Goal: Task Accomplishment & Management: Manage account settings

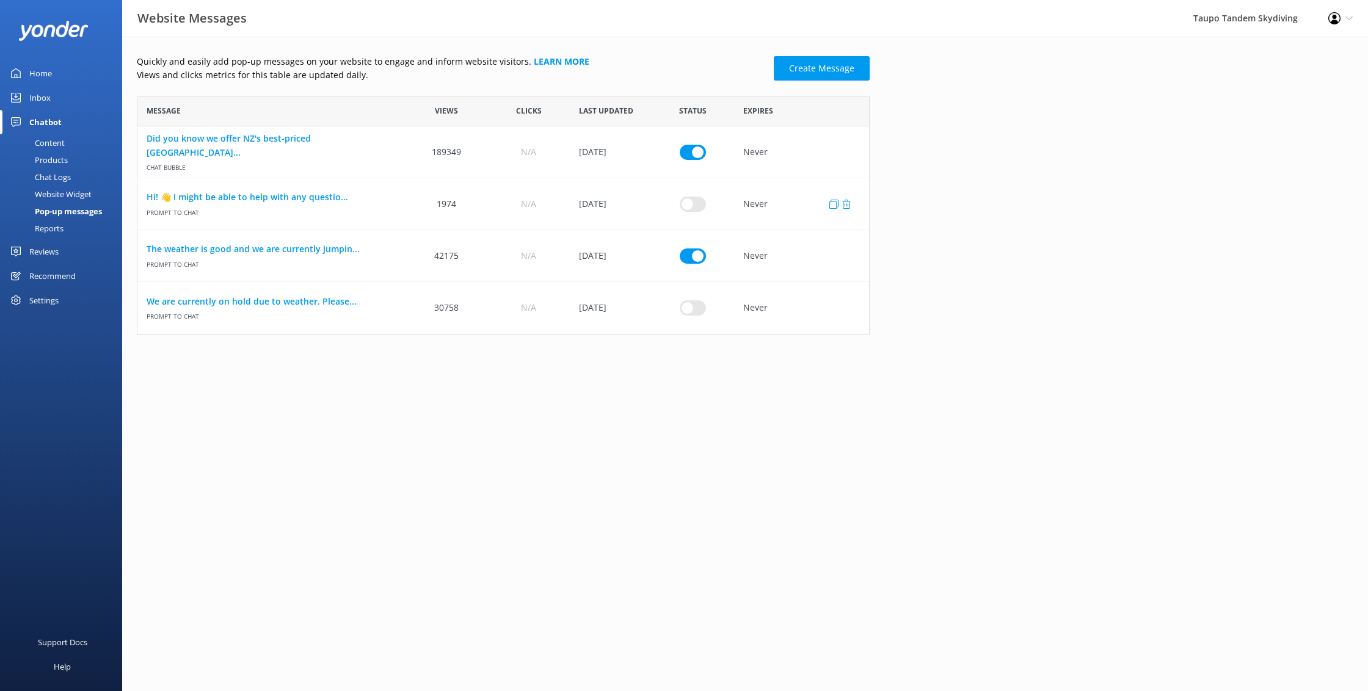
scroll to position [239, 733]
drag, startPoint x: 694, startPoint y: 253, endPoint x: 521, endPoint y: 285, distance: 176.4
click at [694, 253] on input "row" at bounding box center [693, 255] width 26 height 15
checkbox input "false"
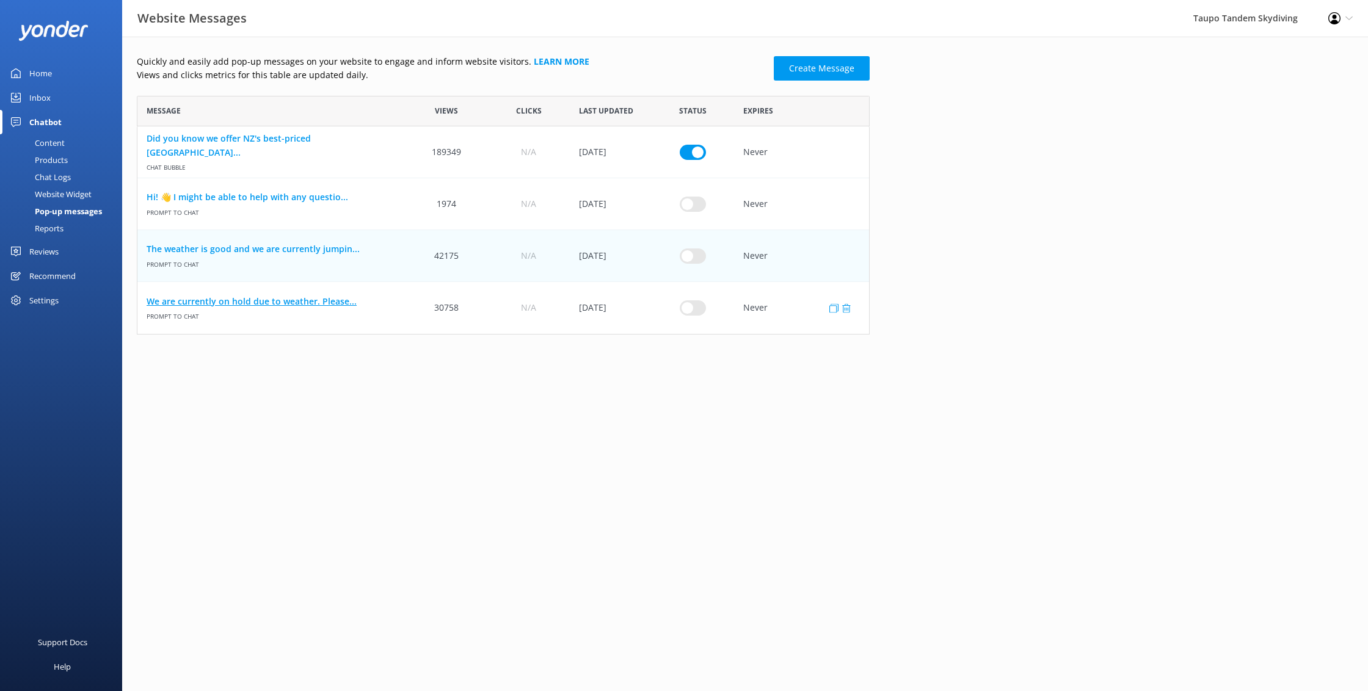
click at [296, 298] on link "We are currently on hold due to weather. Please..." at bounding box center [272, 301] width 250 height 13
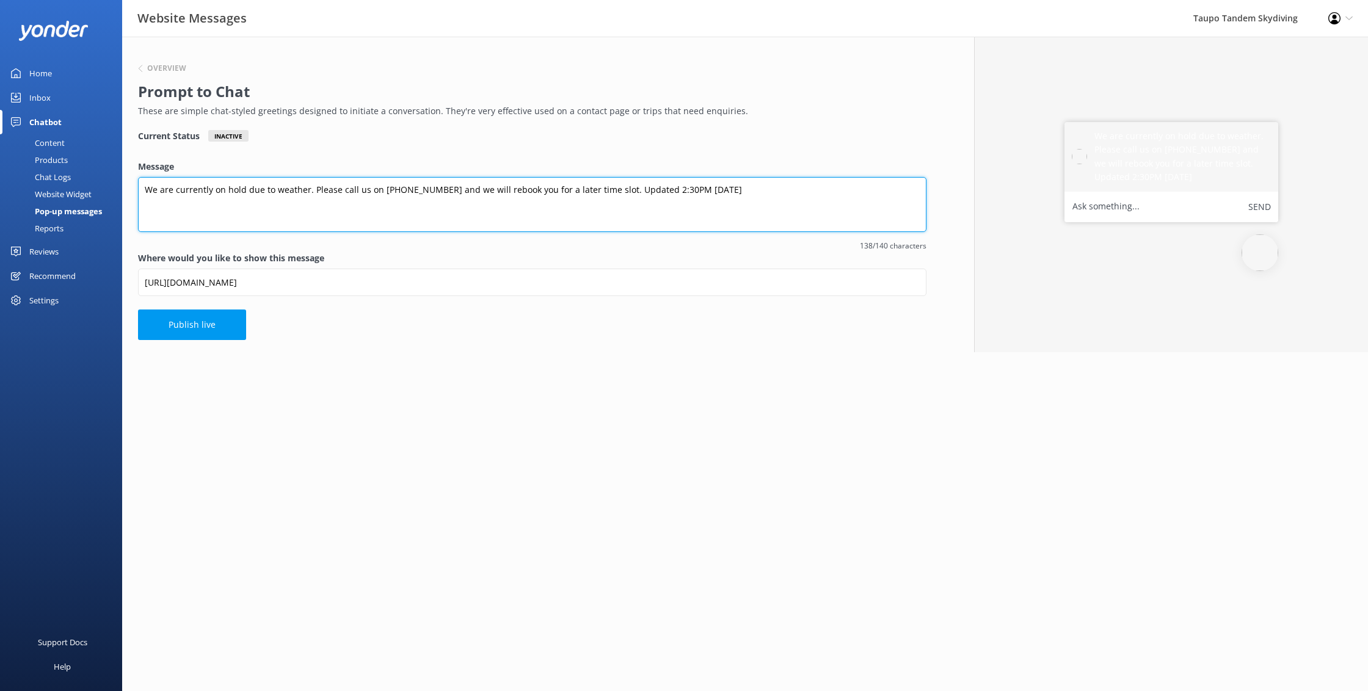
click at [685, 189] on textarea "We are currently on hold due to weather. Please call us on 0800 826 336 and we …" at bounding box center [532, 204] width 788 height 55
drag, startPoint x: 666, startPoint y: 188, endPoint x: 668, endPoint y: 202, distance: 13.5
click at [666, 189] on textarea "We are currently on hold due to weather. Please call us on 0800 826 336 and we …" at bounding box center [532, 204] width 788 height 55
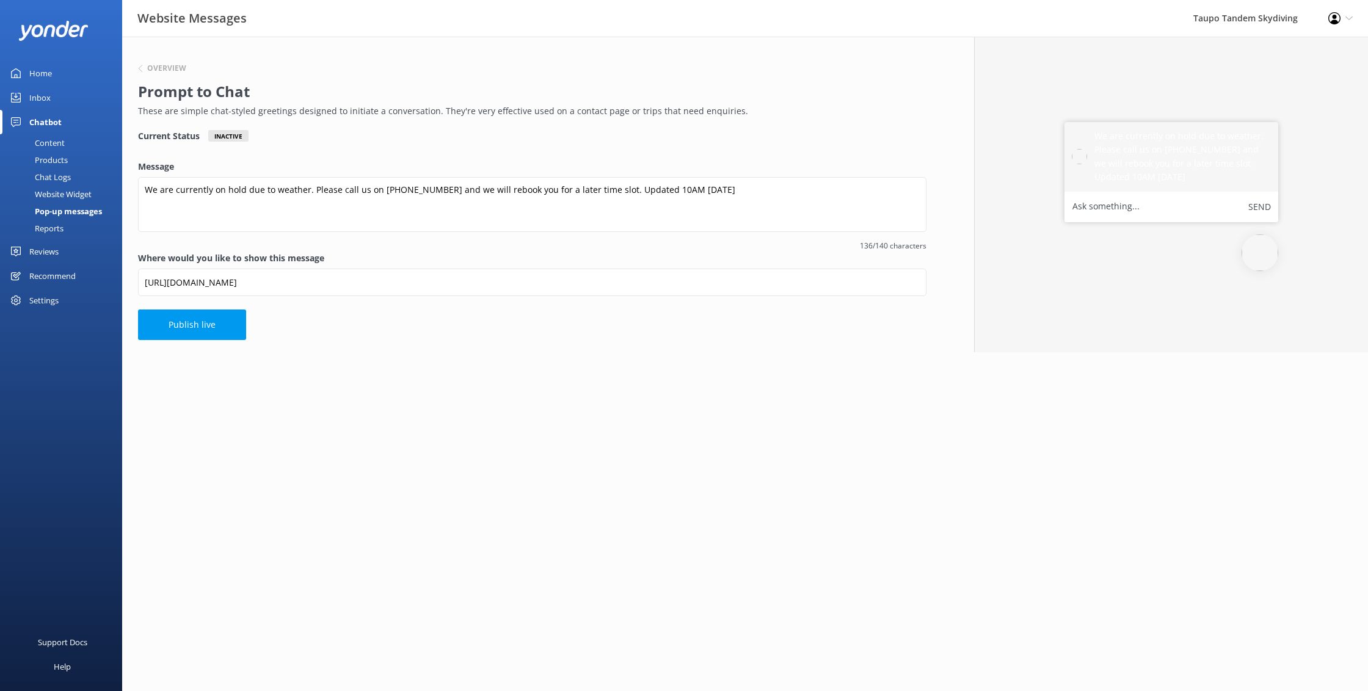
click at [547, 426] on html "Website Messages Taupo Tandem Skydiving Profile Settings Logout Home Inbox Chat…" at bounding box center [684, 345] width 1368 height 691
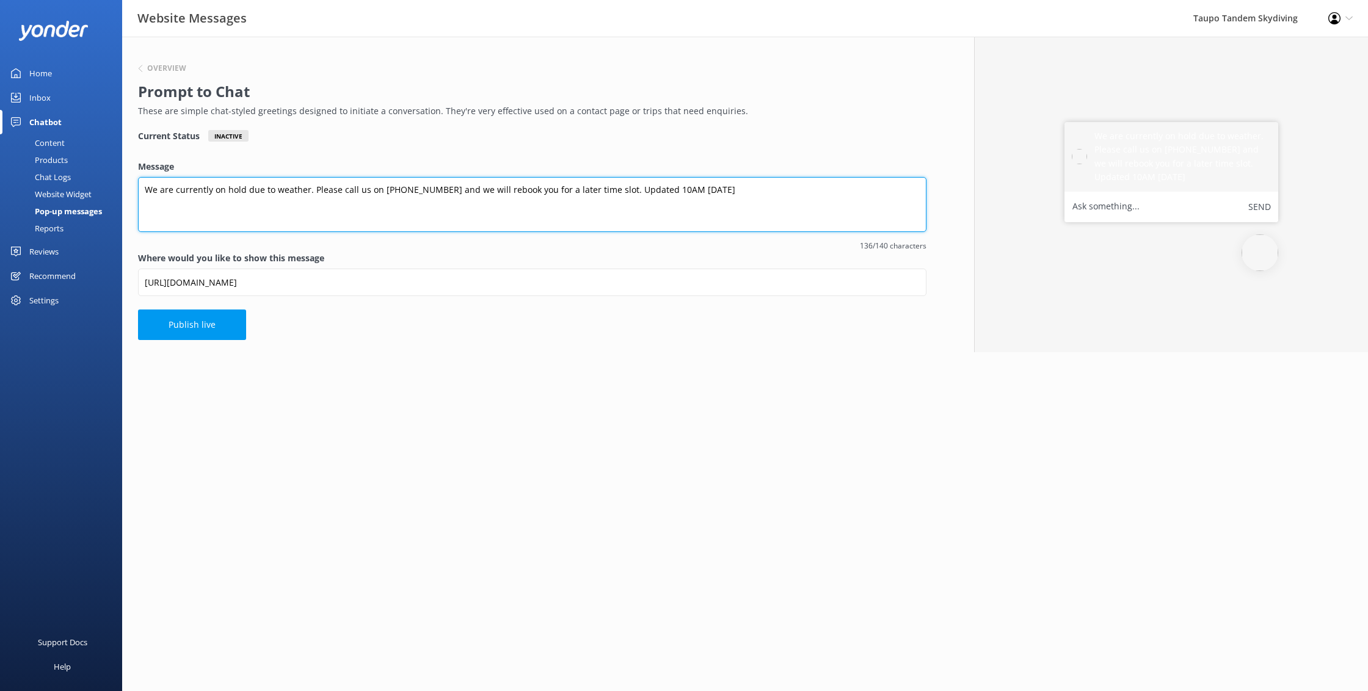
click at [657, 188] on textarea "We are currently on hold due to weather. Please call us on 0800 826 336 and we …" at bounding box center [532, 204] width 788 height 55
click at [653, 189] on textarea "We are currently on hold due to weather. Please call us on 0800 826 336 and we …" at bounding box center [532, 204] width 788 height 55
type textarea "We are currently on hold due to weather. Please call us on [PHONE_NUMBER] and w…"
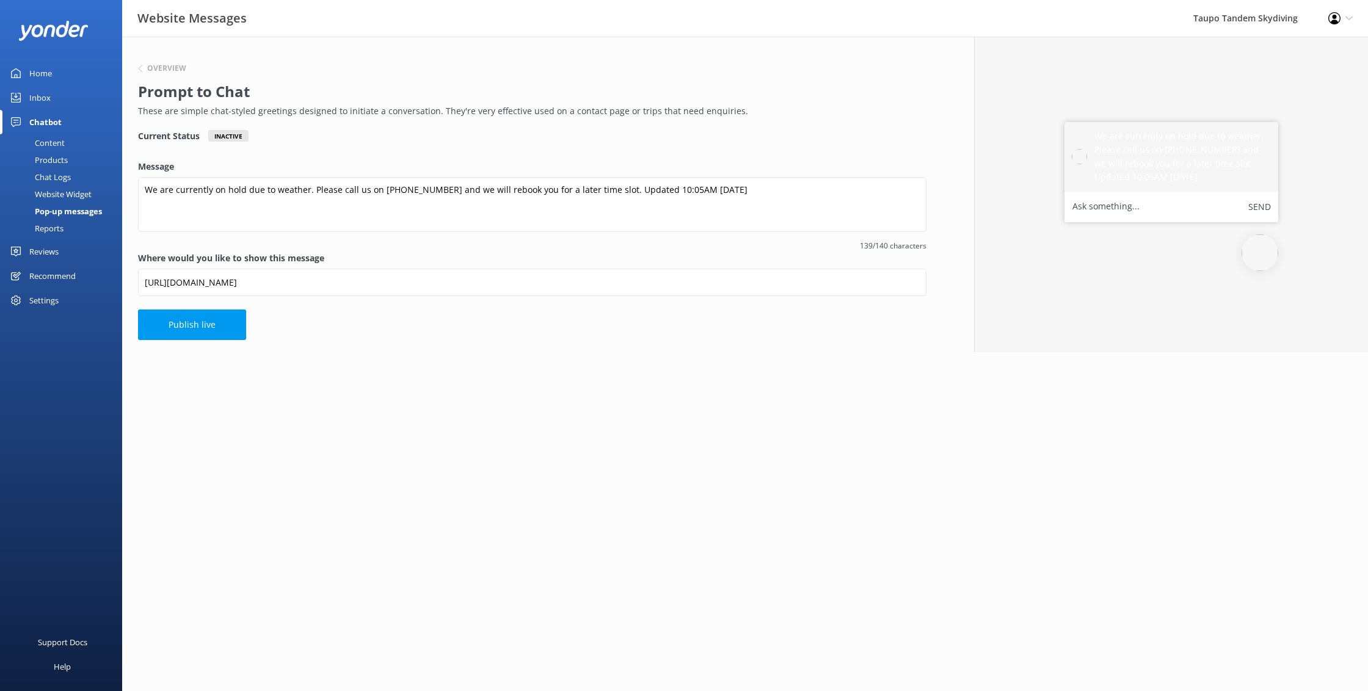
drag, startPoint x: 593, startPoint y: 556, endPoint x: 583, endPoint y: 555, distance: 9.8
click at [593, 556] on html "Website Messages Taupo Tandem Skydiving Profile Settings Logout Home Inbox Chat…" at bounding box center [684, 345] width 1368 height 691
click at [196, 330] on button "Publish live" at bounding box center [192, 325] width 108 height 31
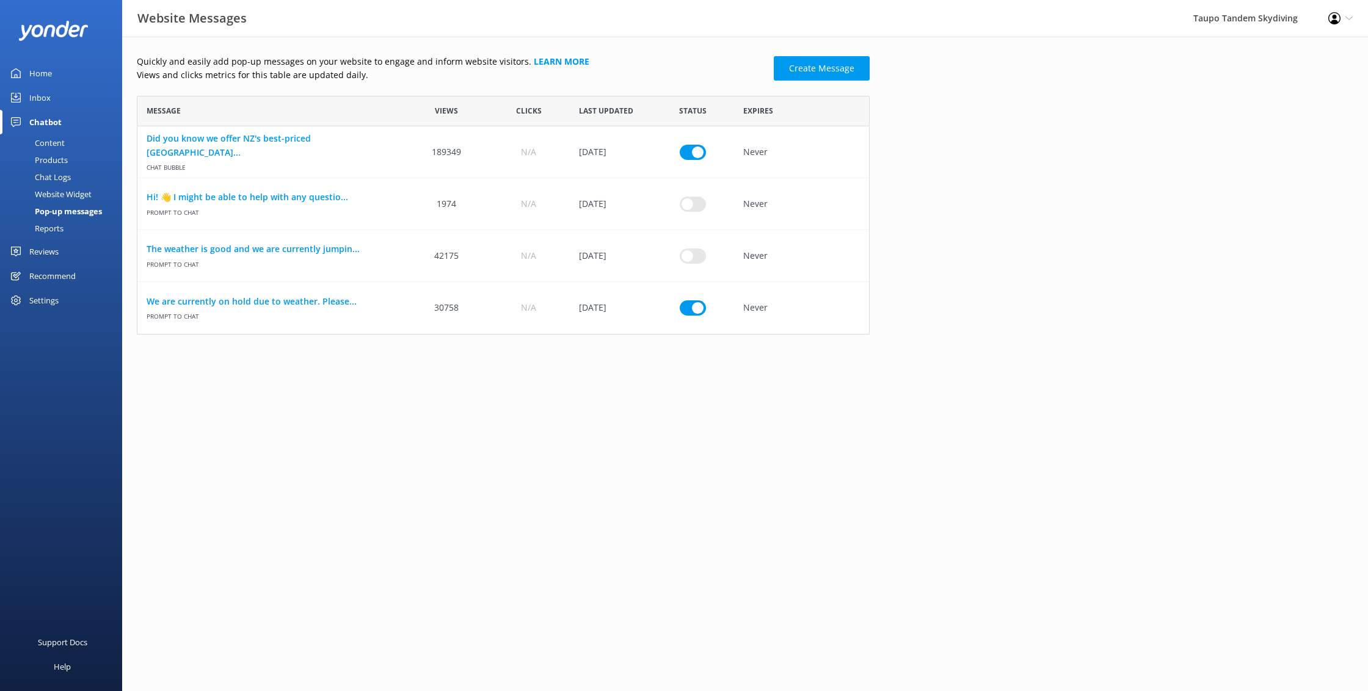
scroll to position [239, 733]
click at [262, 302] on link "We are currently on hold due to weather. Please..." at bounding box center [272, 301] width 250 height 13
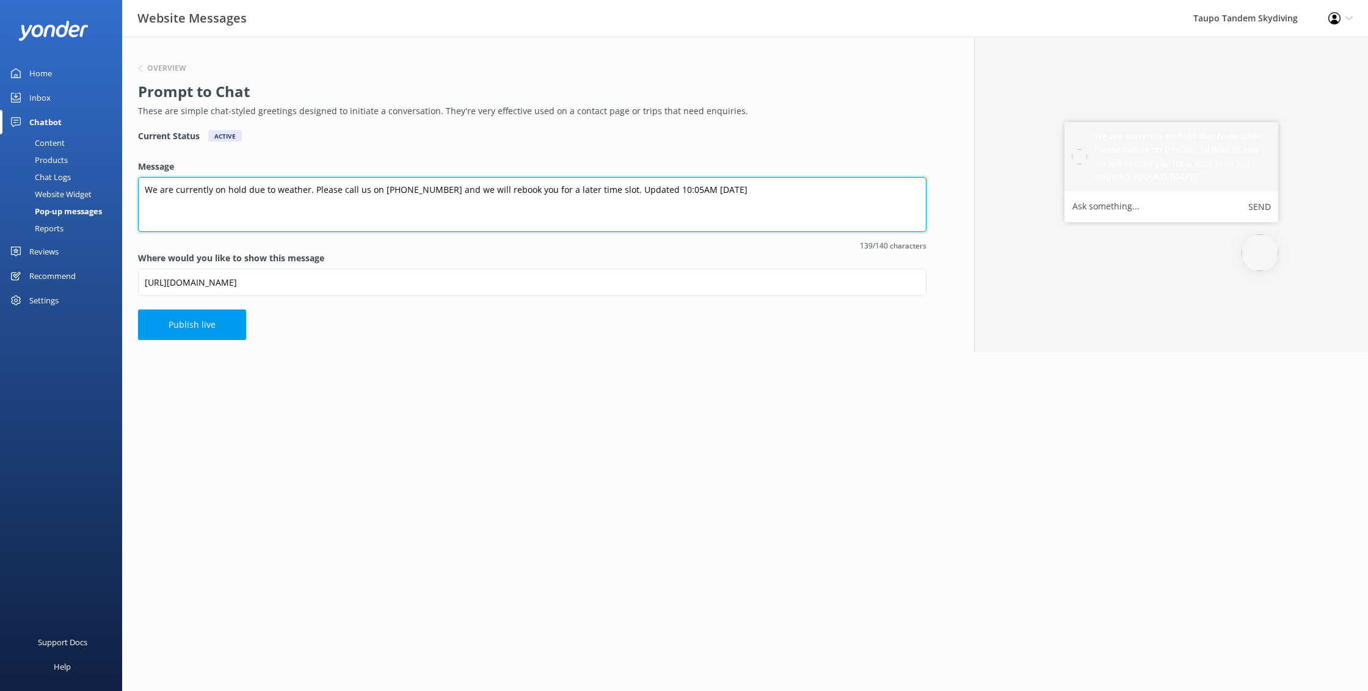
drag, startPoint x: 663, startPoint y: 189, endPoint x: 658, endPoint y: 202, distance: 14.3
click at [663, 189] on textarea "We are currently on hold due to weather. Please call us on [PHONE_NUMBER] and w…" at bounding box center [532, 204] width 788 height 55
type textarea "We are currently on hold due to weather. Please call us on [PHONE_NUMBER] and w…"
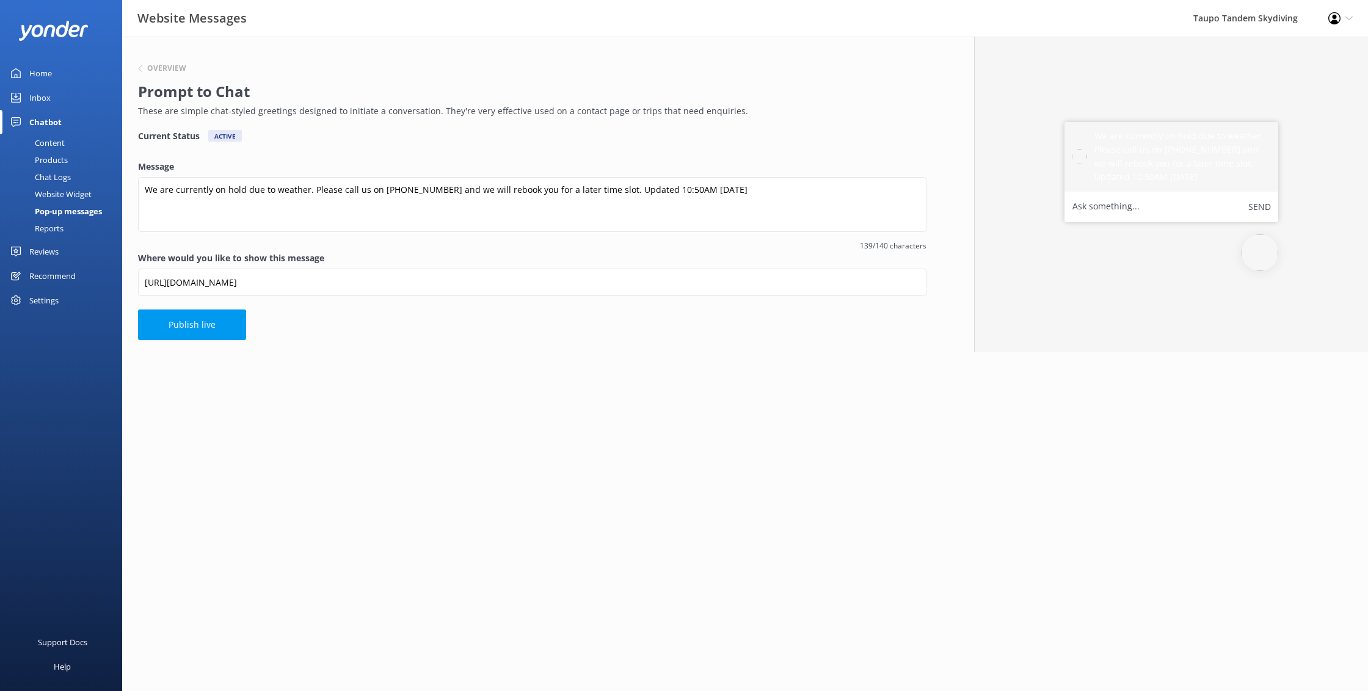
click at [646, 468] on html "Website Messages Taupo Tandem Skydiving Profile Settings Logout Home Inbox Chat…" at bounding box center [684, 345] width 1368 height 691
click at [159, 324] on button "Publish live" at bounding box center [192, 325] width 108 height 31
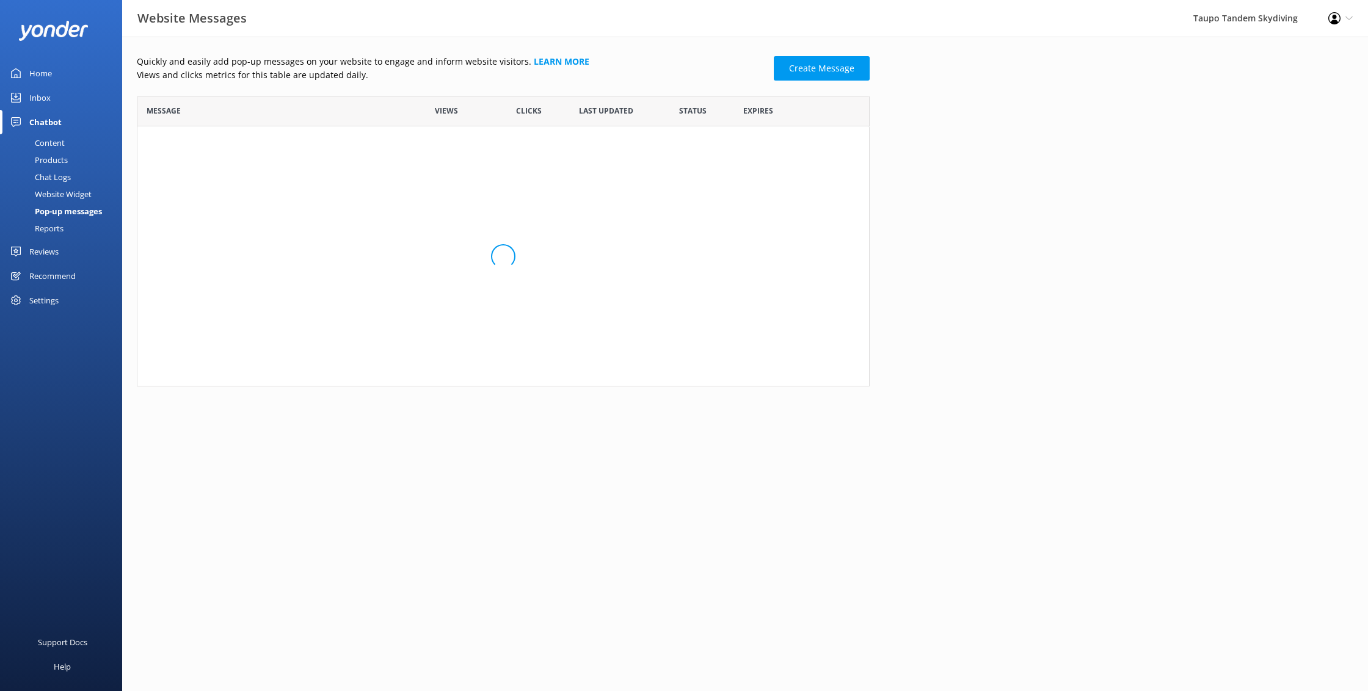
scroll to position [239, 733]
